Goal: Task Accomplishment & Management: Manage account settings

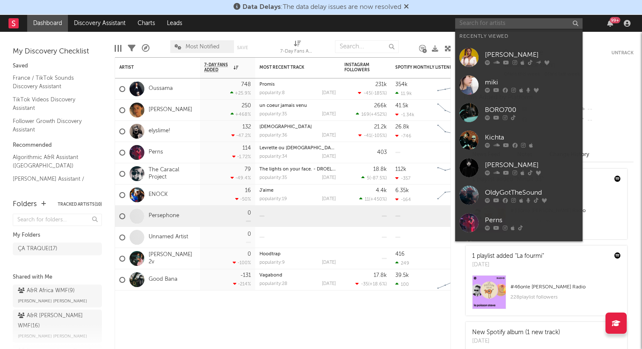
click at [473, 25] on input "text" at bounding box center [518, 23] width 127 height 11
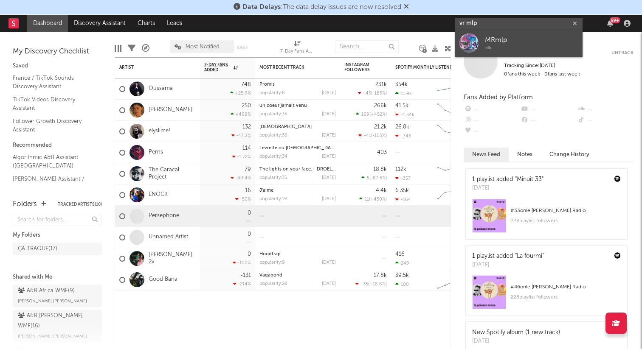
type input "vr mlp"
click at [511, 37] on div "MRmlp" at bounding box center [531, 40] width 93 height 10
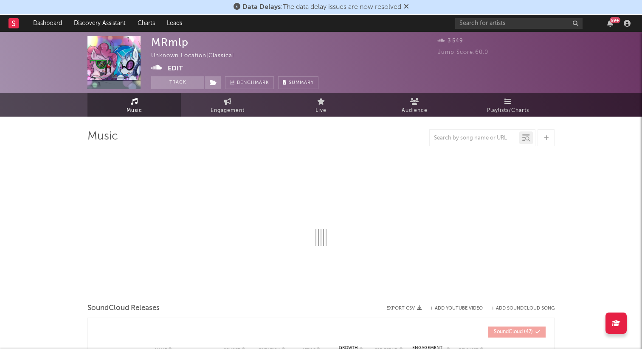
select select "1w"
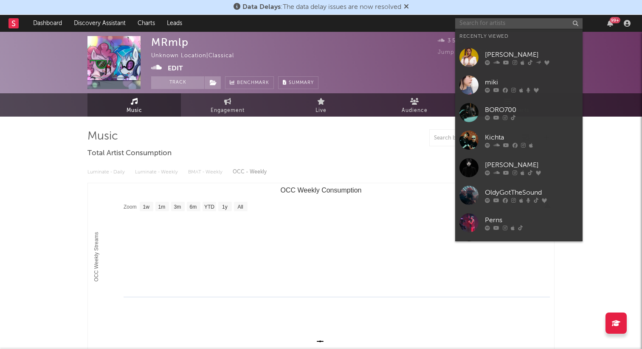
click at [482, 23] on input "text" at bounding box center [518, 23] width 127 height 11
paste input "https://open.spotify.com/intl-fr/artist/0tN9ZnKV6Mnrz8fs9n9njz?si=m_fox1xTR1umF…"
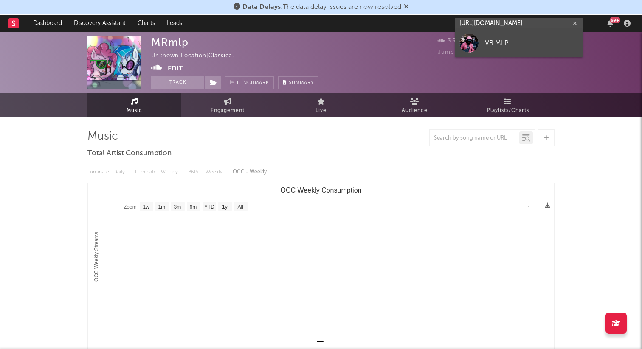
type input "https://open.spotify.com/intl-fr/artist/0tN9ZnKV6Mnrz8fs9n9njz?si=m_fox1xTR1umF…"
click at [488, 42] on div "VR MLP" at bounding box center [531, 43] width 93 height 10
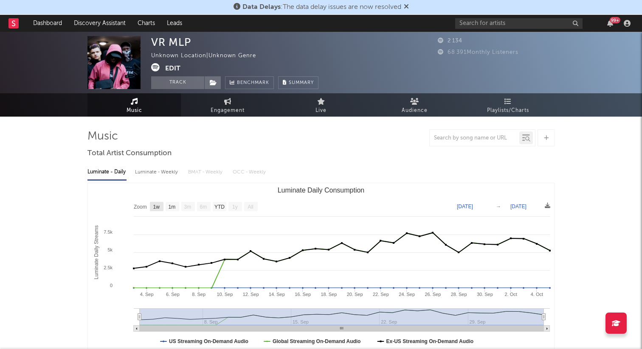
click at [154, 207] on text "1w" at bounding box center [156, 207] width 7 height 6
select select "1w"
type input "2025-09-29"
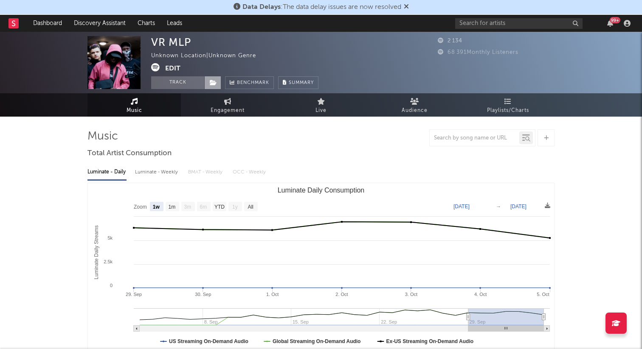
click at [211, 81] on icon at bounding box center [213, 83] width 7 height 6
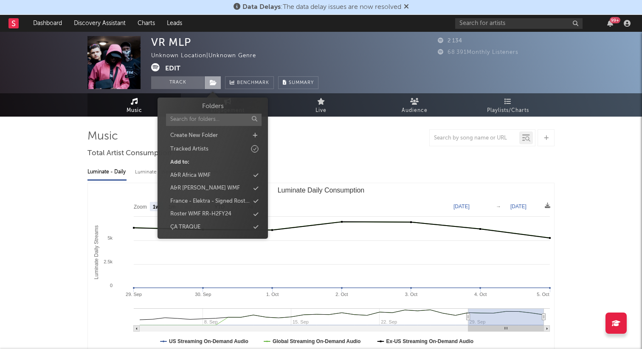
click at [211, 81] on icon at bounding box center [213, 83] width 7 height 6
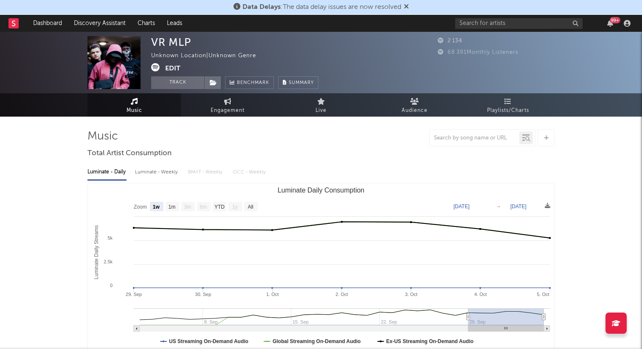
click at [175, 69] on button "Edit" at bounding box center [172, 68] width 15 height 11
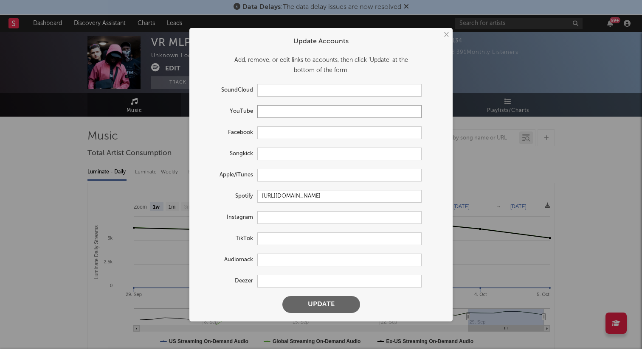
click at [272, 112] on input "text" at bounding box center [339, 111] width 164 height 13
paste input "https://www.youtube.com/watch?v=zwRt4F7eocs"
click at [293, 111] on input "https://www.youtube.com/watch?v=zwRt4F7eocs" at bounding box center [339, 111] width 164 height 13
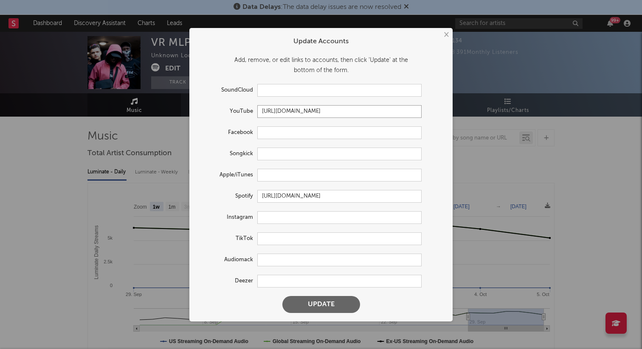
paste input "@Vr.mlp7"
type input "https://www.youtube.com/@Vr.mlp7"
click at [274, 216] on input "text" at bounding box center [339, 217] width 164 height 13
click at [70, 140] on div "× Update Accounts Add, remove, or edit links to accounts, then click 'Update' a…" at bounding box center [321, 174] width 642 height 349
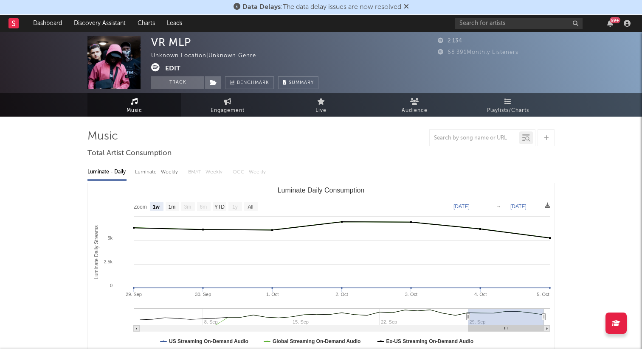
click at [177, 70] on button "Edit" at bounding box center [172, 68] width 15 height 11
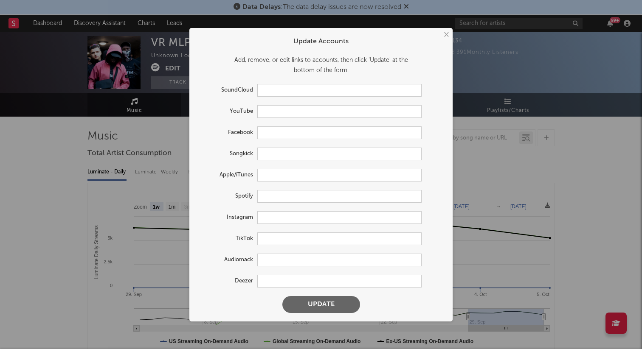
type input "https://open.spotify.com/artist/0tN9ZnKV6Mnrz8fs9n9njz"
click at [271, 219] on input "text" at bounding box center [339, 217] width 164 height 13
paste input "https://www.instagram.com/vr.mlp/?hl=en"
type input "https://www.instagram.com/vr.mlp/?hl=en"
click at [289, 240] on input "text" at bounding box center [339, 239] width 164 height 13
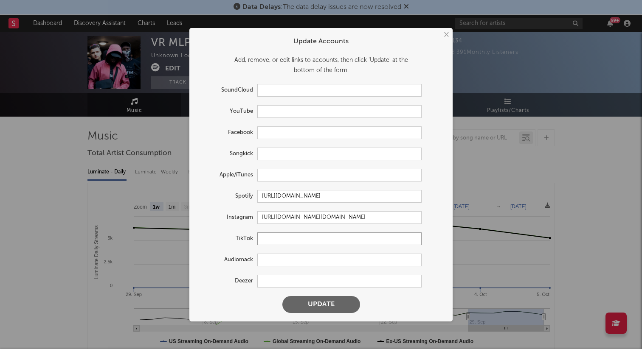
paste input "https://www.tiktok.com/@vr.mlp"
type input "https://www.tiktok.com/@vr.mlp"
click at [294, 301] on button "Update" at bounding box center [321, 304] width 78 height 17
click at [324, 306] on div at bounding box center [321, 305] width 27 height 8
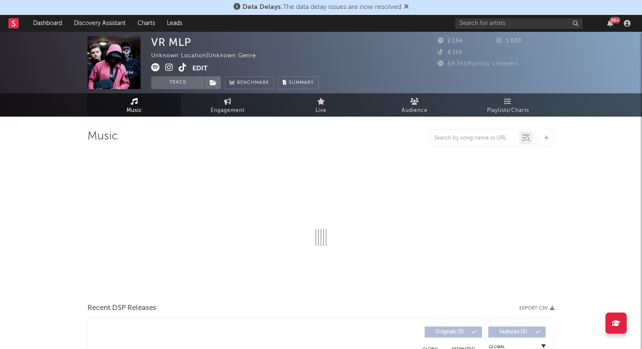
select select "1w"
